Goal: Check status: Check status

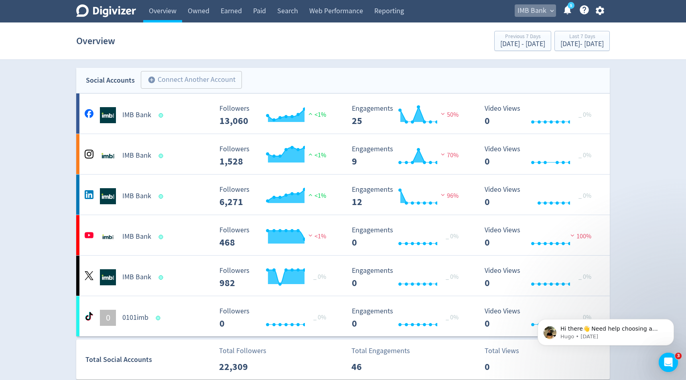
click at [534, 12] on span "IMB Bank" at bounding box center [532, 10] width 29 height 13
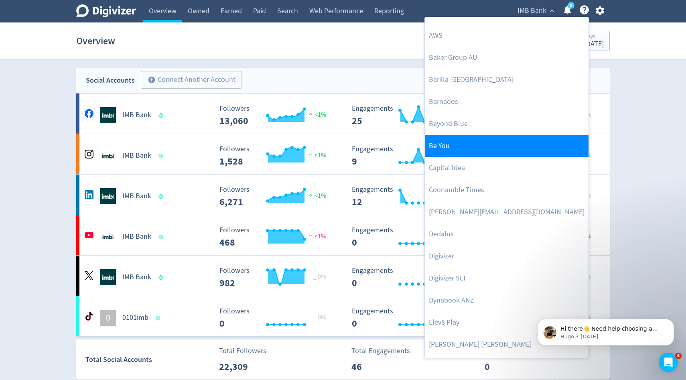
scroll to position [105, 0]
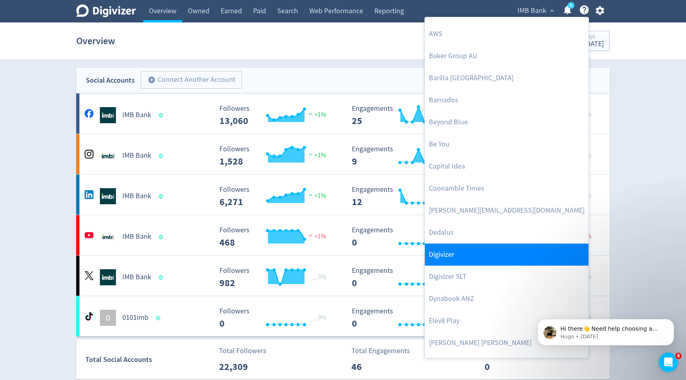
click at [448, 251] on link "Digivizer" at bounding box center [507, 255] width 164 height 22
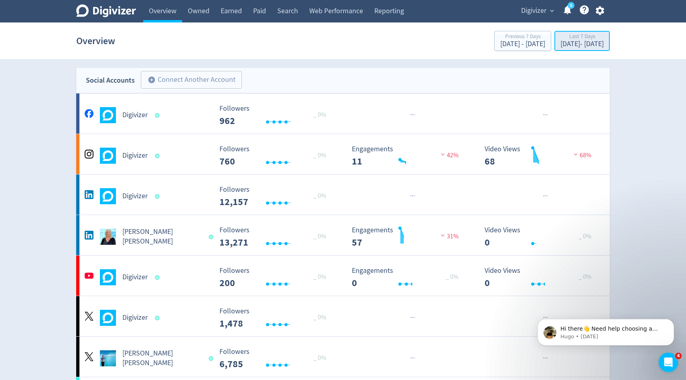
click at [561, 43] on div "[DATE] - [DATE]" at bounding box center [582, 44] width 43 height 7
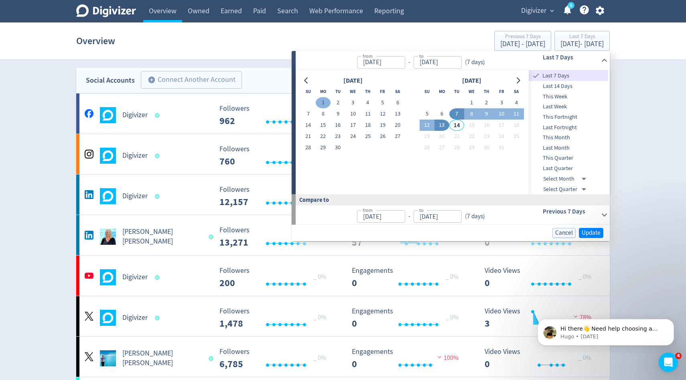
click at [325, 102] on button "1" at bounding box center [323, 102] width 15 height 11
type input "[DATE]"
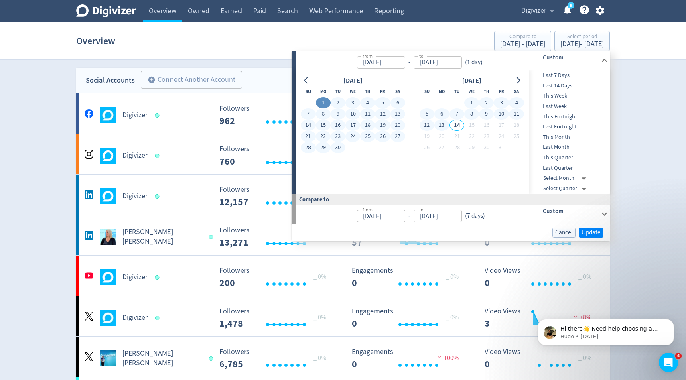
click at [441, 127] on button "13" at bounding box center [442, 125] width 15 height 11
type input "[DATE]"
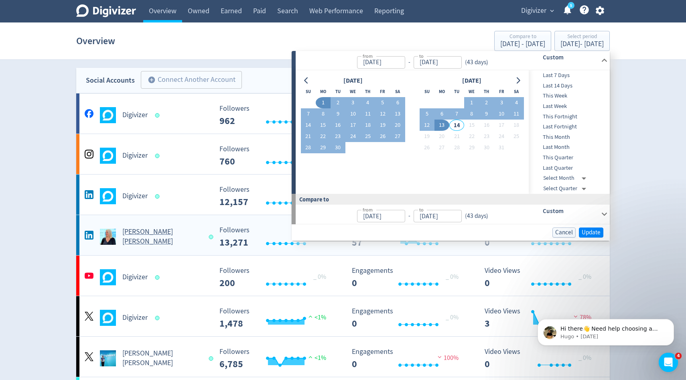
click at [593, 242] on rect "\a Video Views\a 0\a" at bounding box center [541, 236] width 120 height 21
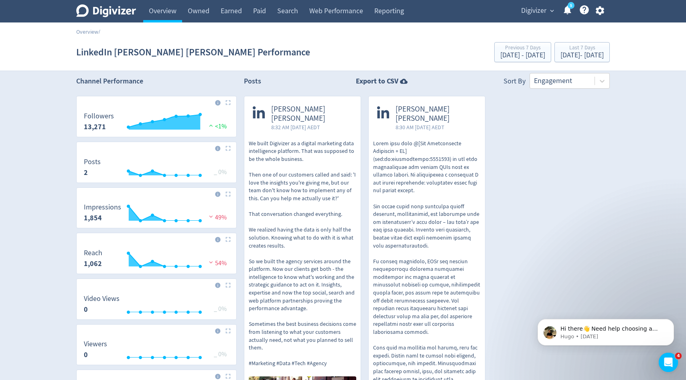
scroll to position [3, 0]
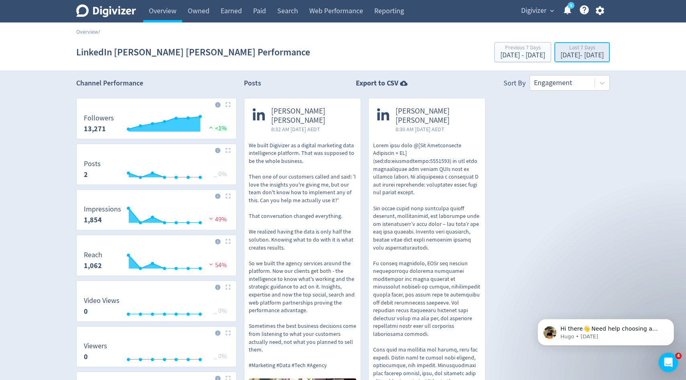
click at [561, 55] on div "[DATE] - [DATE]" at bounding box center [582, 55] width 43 height 7
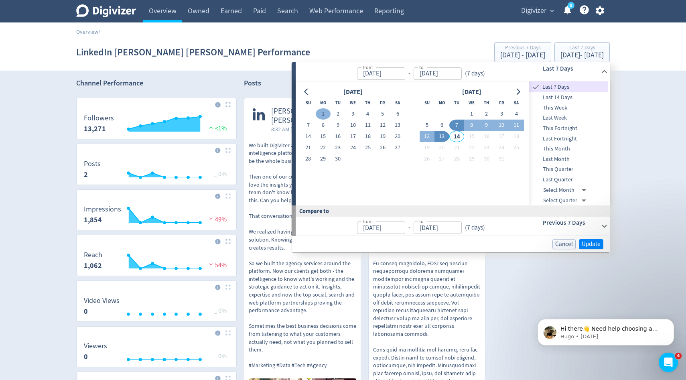
click at [325, 112] on button "1" at bounding box center [323, 113] width 15 height 11
type input "[DATE]"
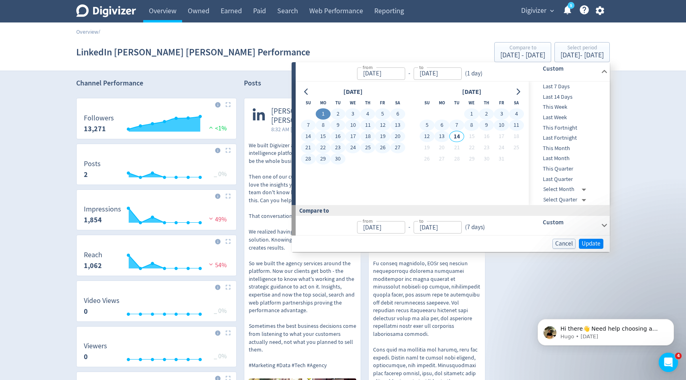
click at [445, 136] on button "13" at bounding box center [442, 136] width 15 height 11
type input "[DATE]"
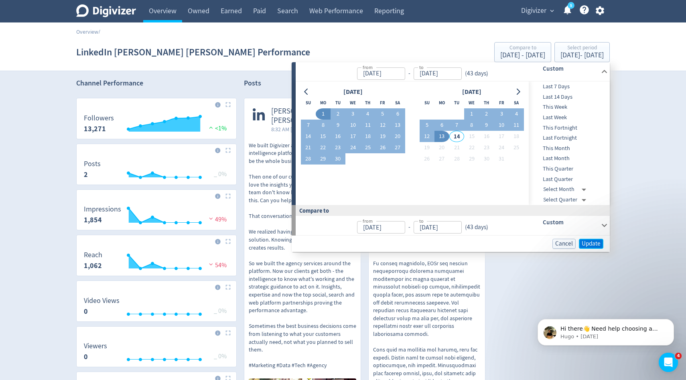
click at [591, 245] on span "Update" at bounding box center [591, 244] width 19 height 6
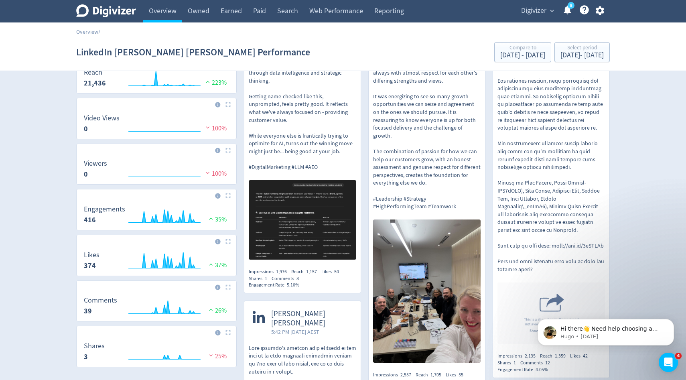
scroll to position [0, 0]
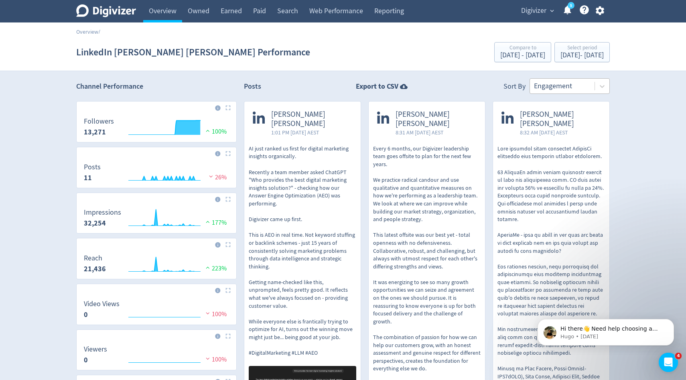
click at [545, 91] on div at bounding box center [562, 86] width 57 height 12
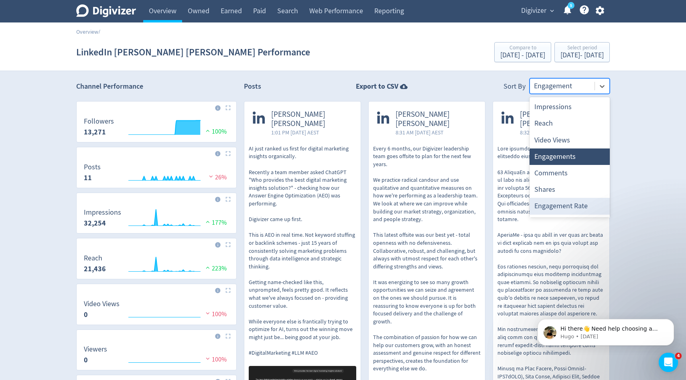
click at [559, 204] on div "Engagement Rate" at bounding box center [570, 206] width 80 height 16
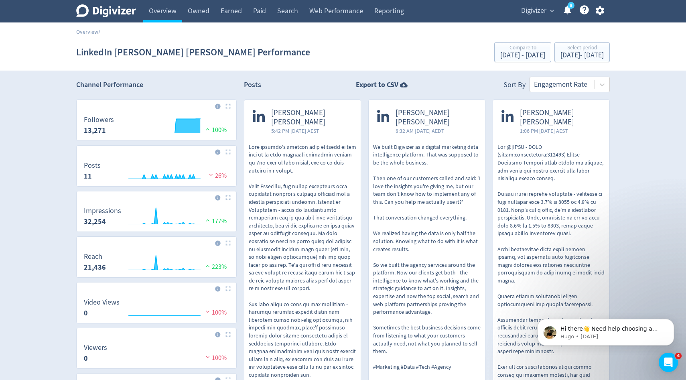
scroll to position [2, 0]
click at [160, 17] on link "Overview" at bounding box center [162, 11] width 39 height 22
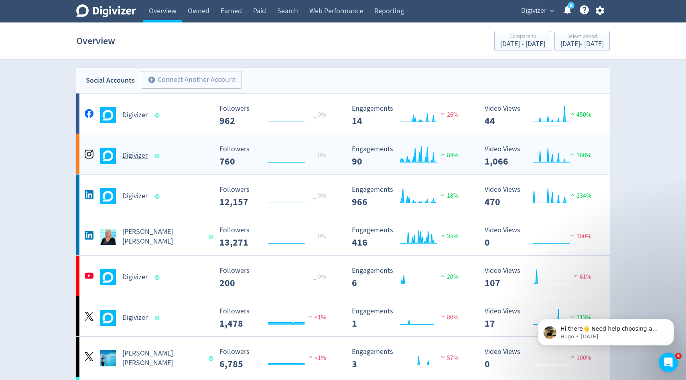
click at [135, 158] on h5 "Digivizer" at bounding box center [134, 156] width 25 height 10
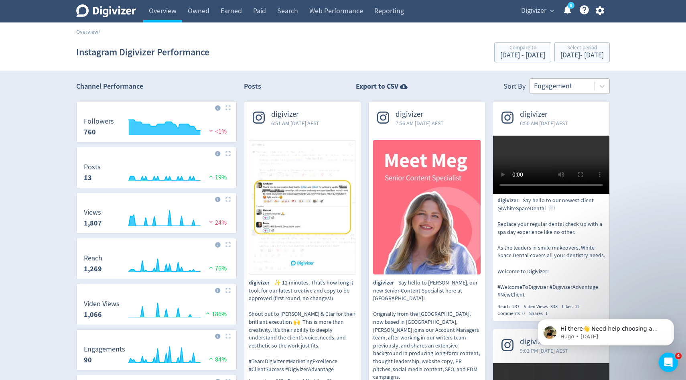
click at [568, 87] on div at bounding box center [562, 86] width 57 height 12
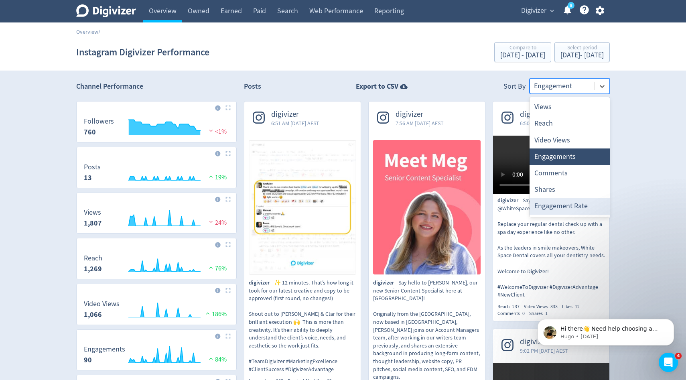
click at [564, 202] on div "Engagement Rate" at bounding box center [570, 206] width 80 height 16
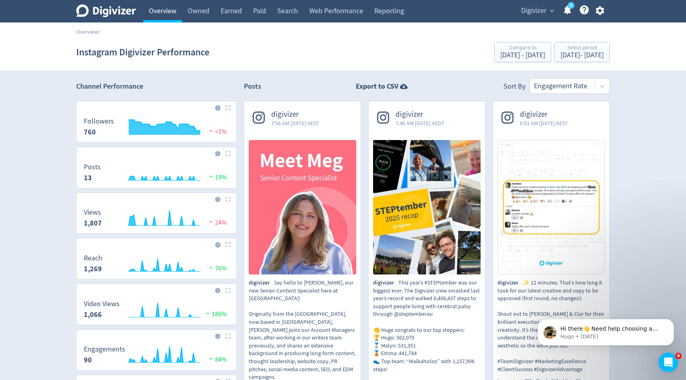
click at [165, 8] on link "Overview" at bounding box center [162, 11] width 39 height 22
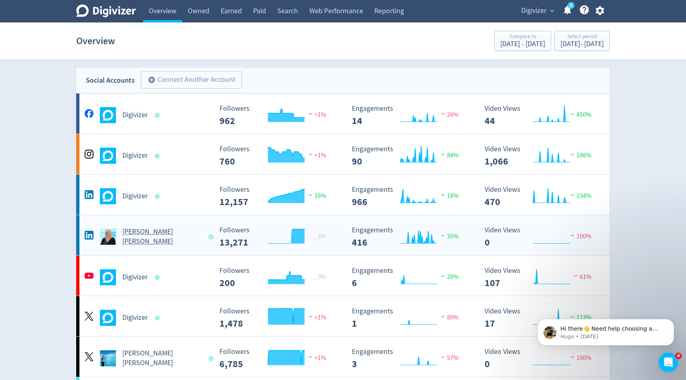
click at [140, 234] on h5 "[PERSON_NAME] [PERSON_NAME]" at bounding box center [161, 236] width 79 height 19
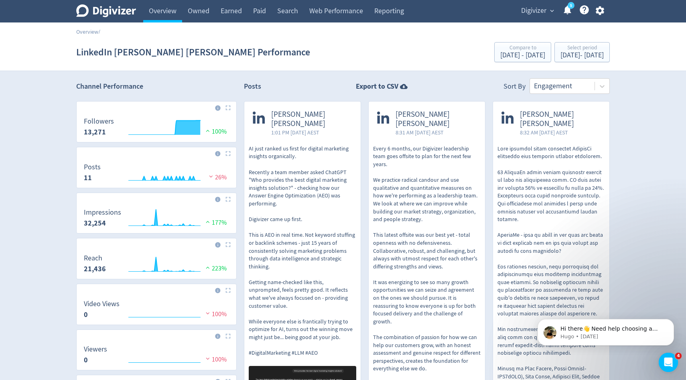
click at [532, 10] on span "Digivizer" at bounding box center [533, 10] width 25 height 13
